Goal: Task Accomplishment & Management: Use online tool/utility

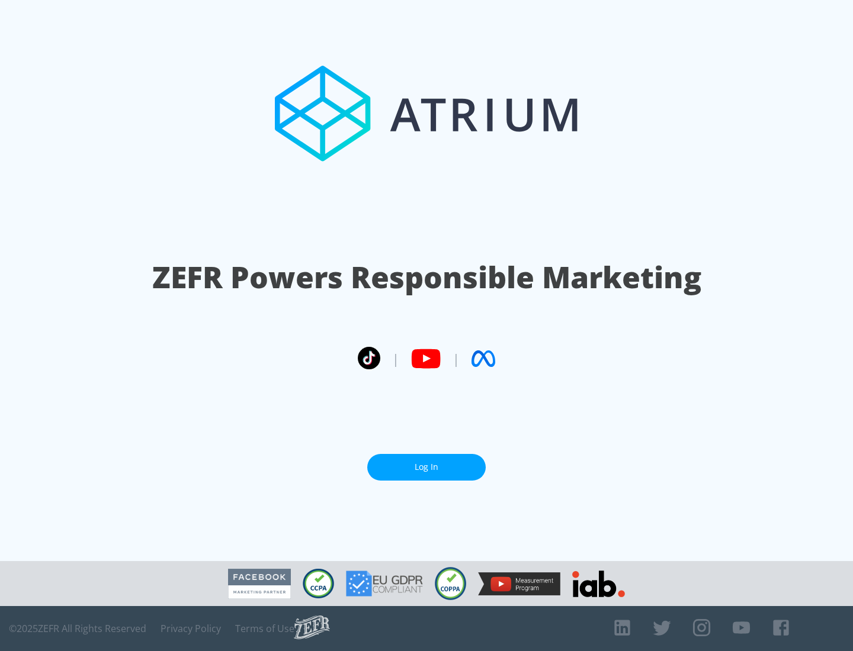
click at [426, 462] on link "Log In" at bounding box center [426, 467] width 118 height 27
